Goal: Find specific page/section

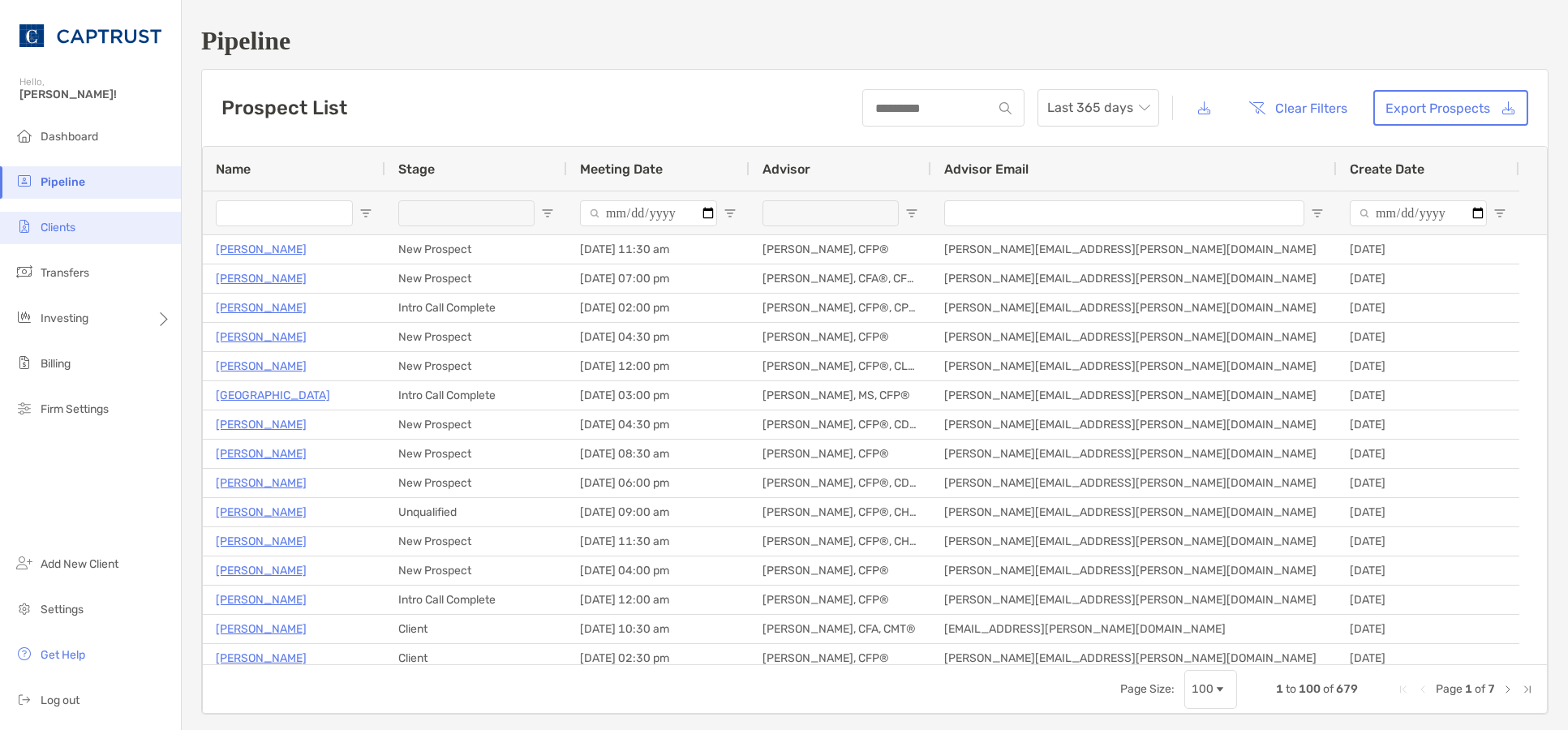
click at [70, 220] on span "Clients" at bounding box center [58, 227] width 35 height 14
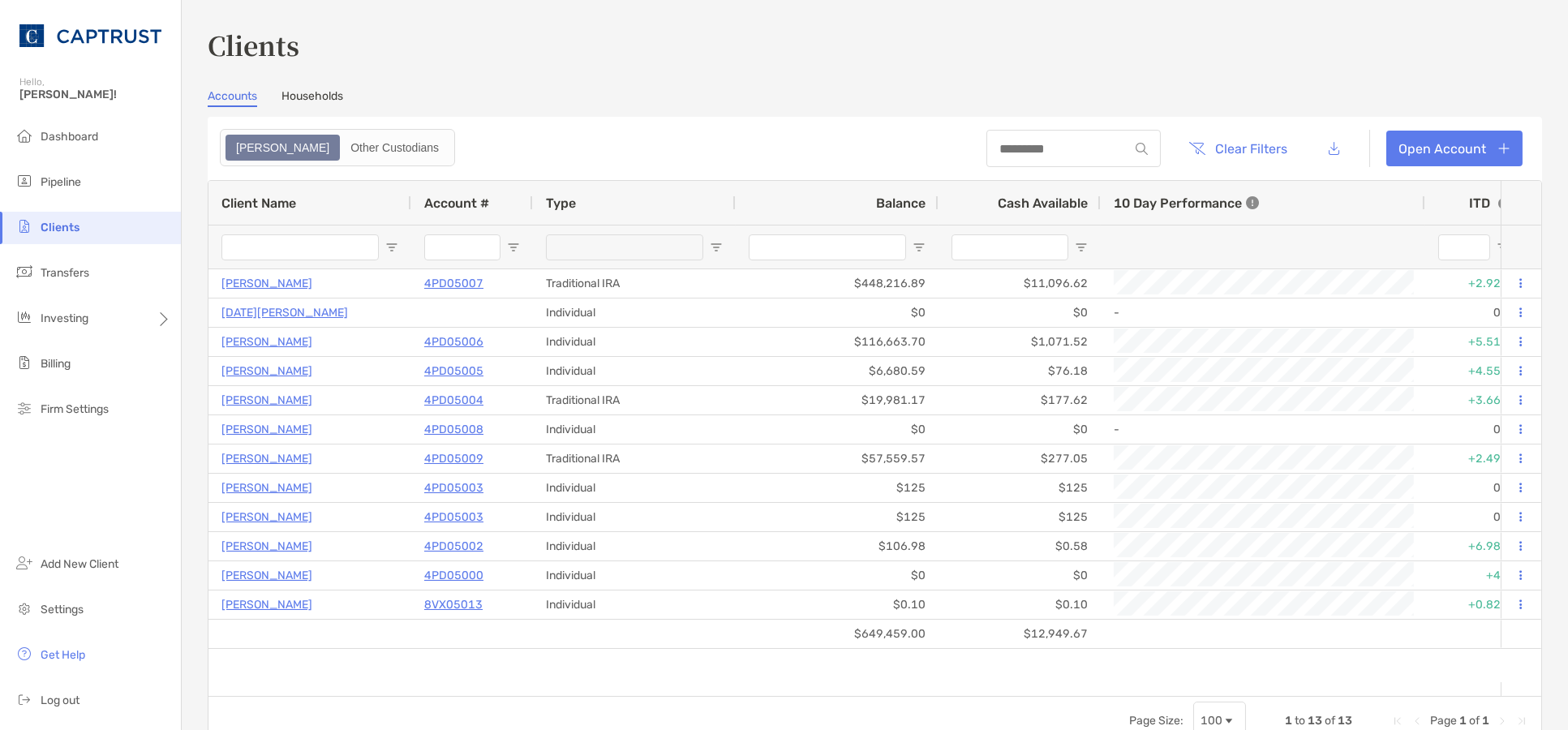
click at [286, 90] on link "Households" at bounding box center [312, 98] width 61 height 18
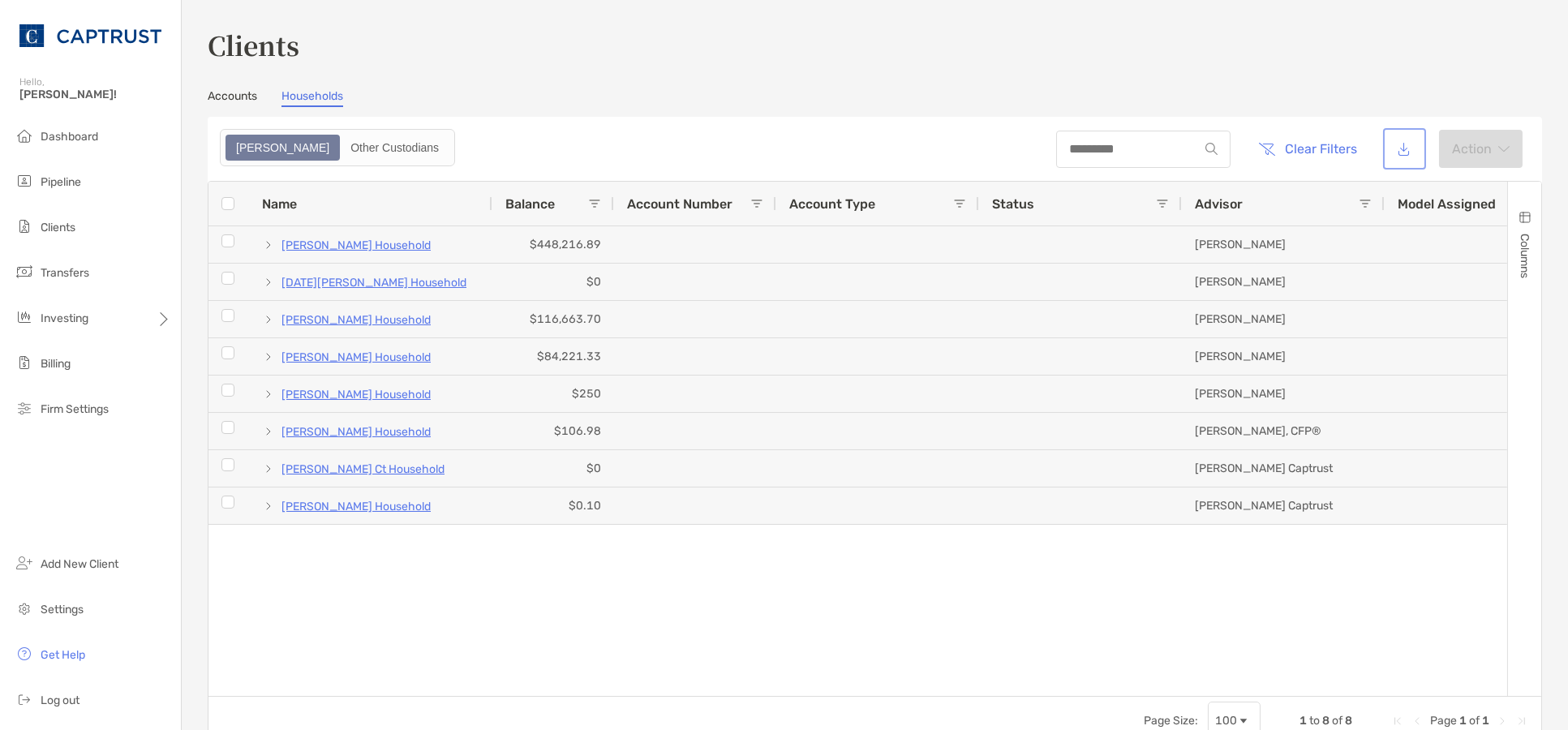
click at [1389, 151] on button "button" at bounding box center [1404, 149] width 36 height 35
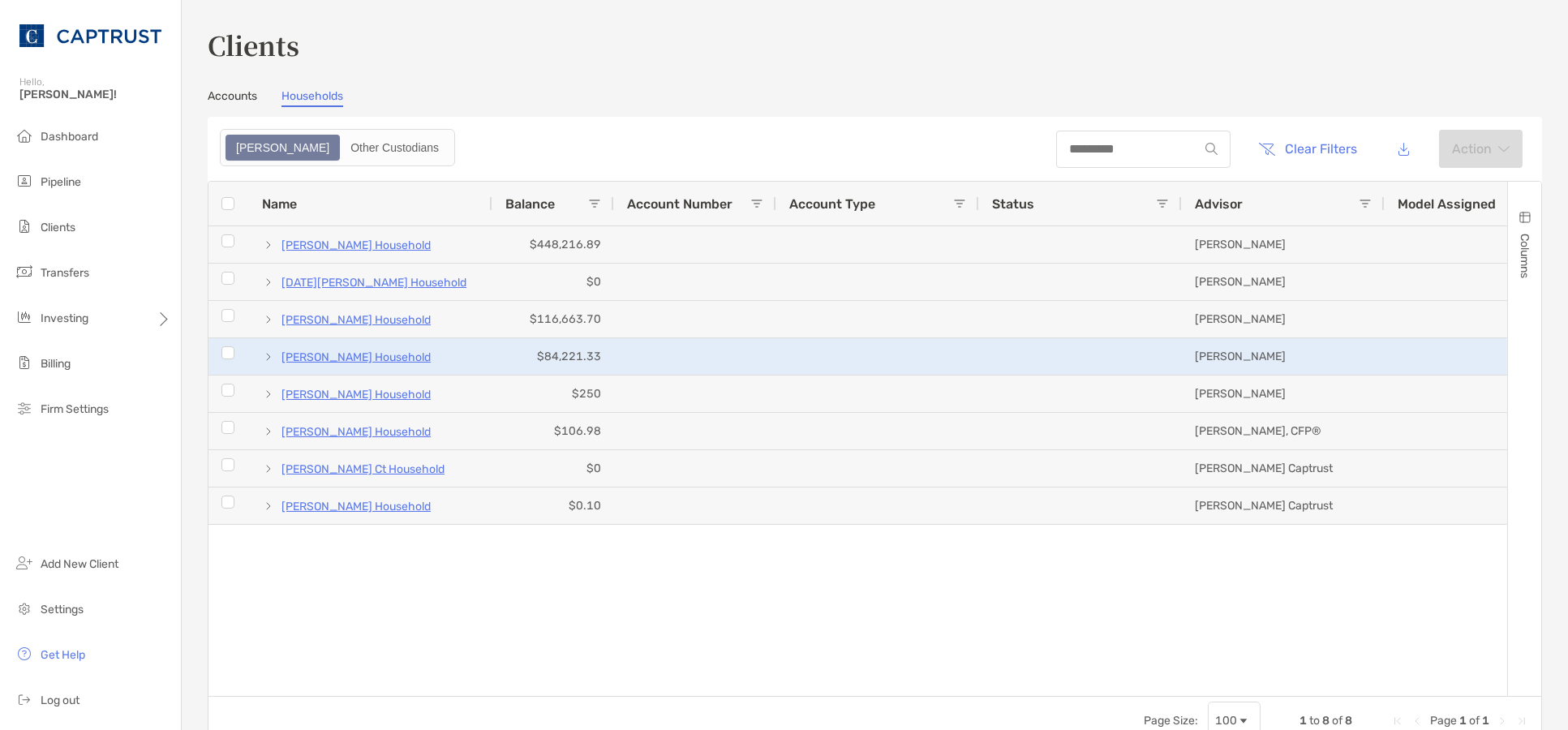
click at [269, 356] on span at bounding box center [268, 357] width 13 height 13
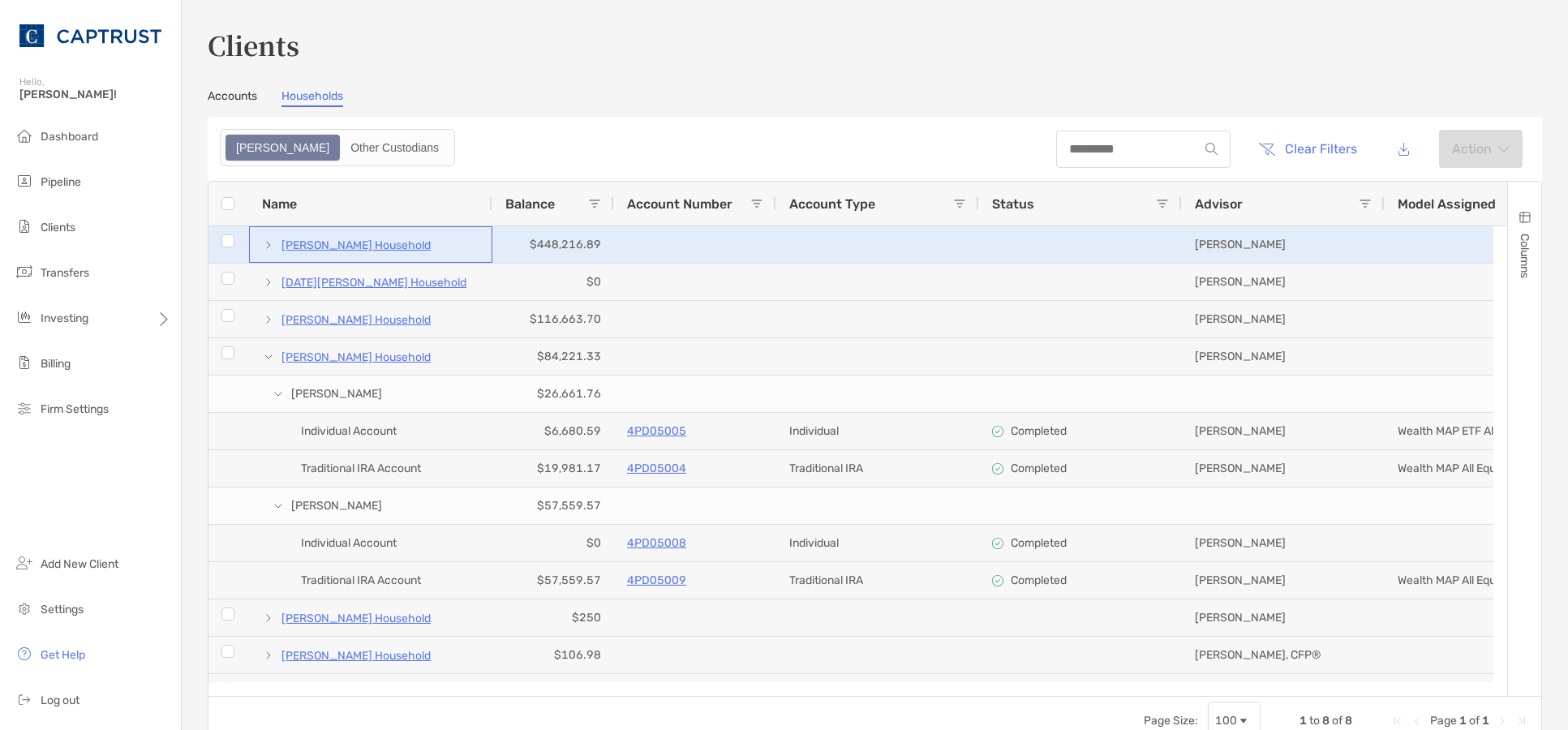
click at [271, 244] on span at bounding box center [268, 245] width 13 height 13
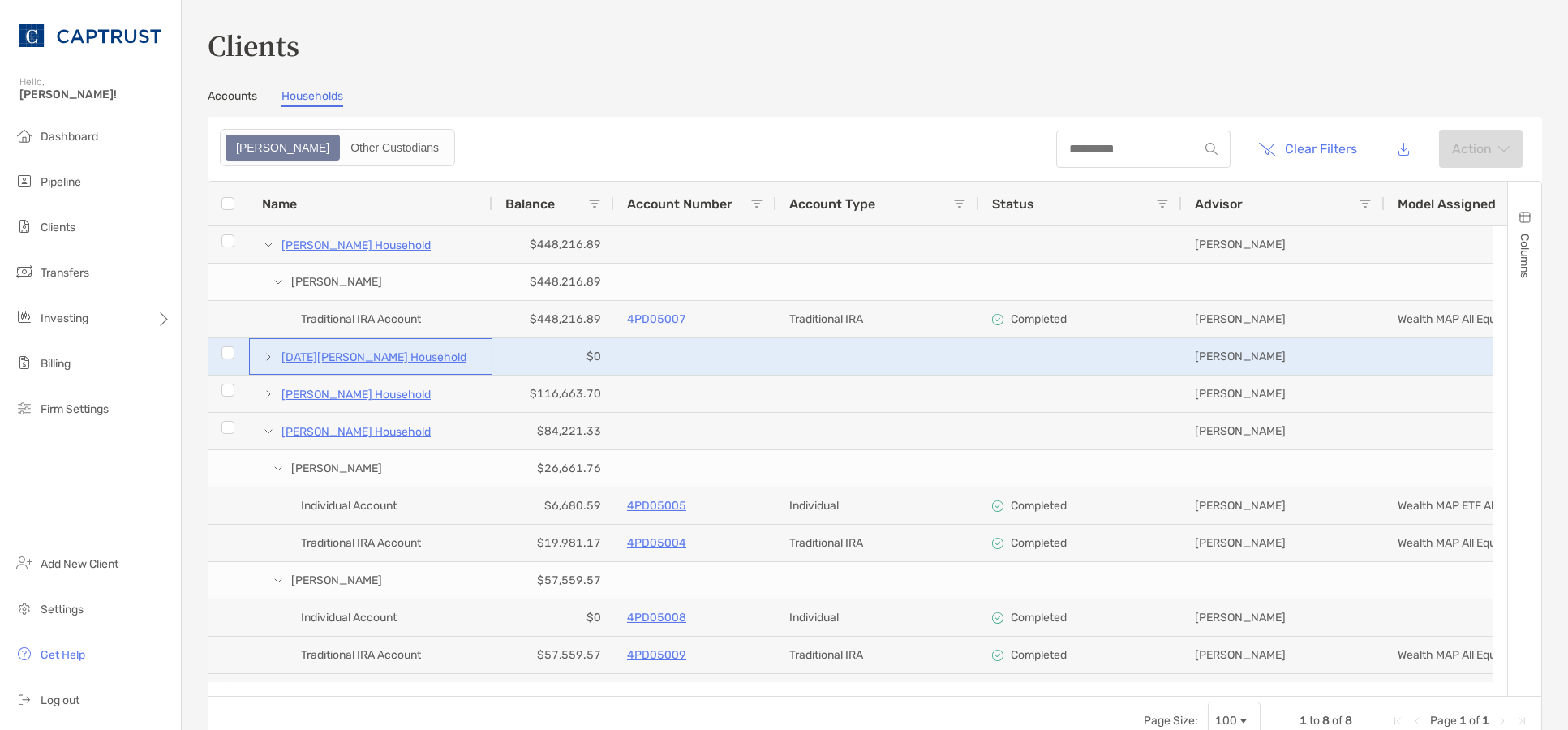
click at [268, 357] on span at bounding box center [268, 357] width 13 height 13
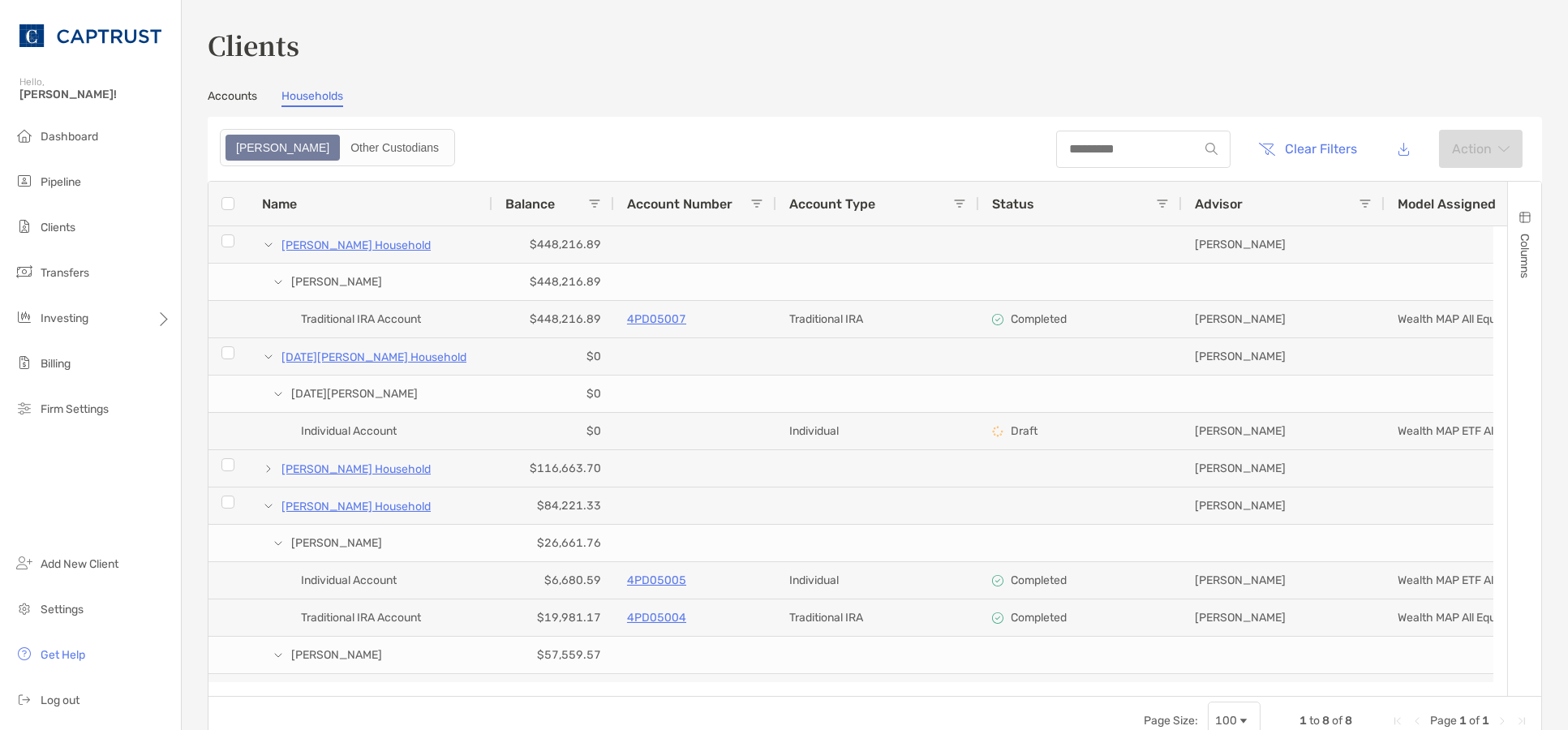
click at [248, 94] on link "Accounts" at bounding box center [233, 98] width 50 height 18
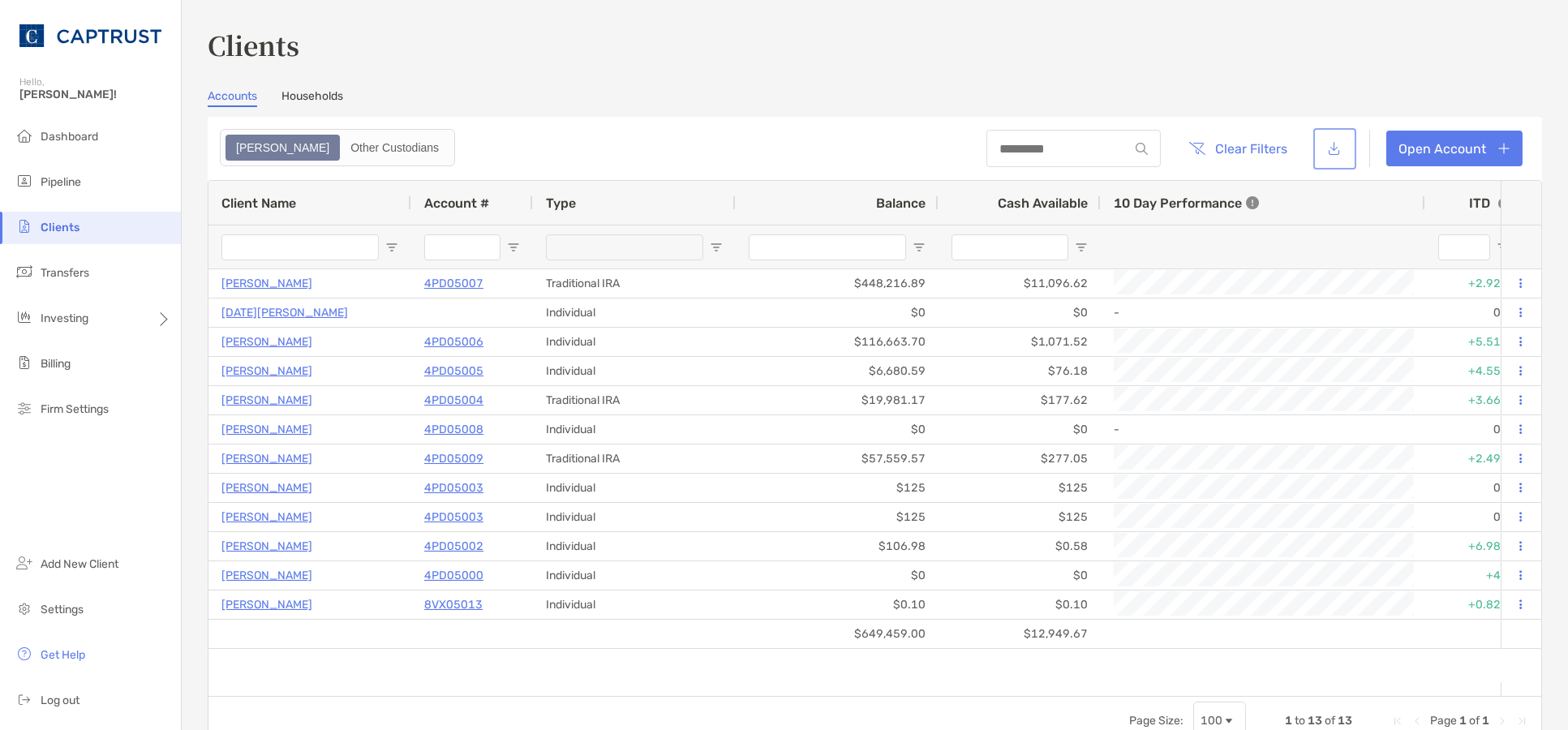
click at [1329, 146] on button "button" at bounding box center [1335, 149] width 36 height 35
